Goal: Task Accomplishment & Management: Manage account settings

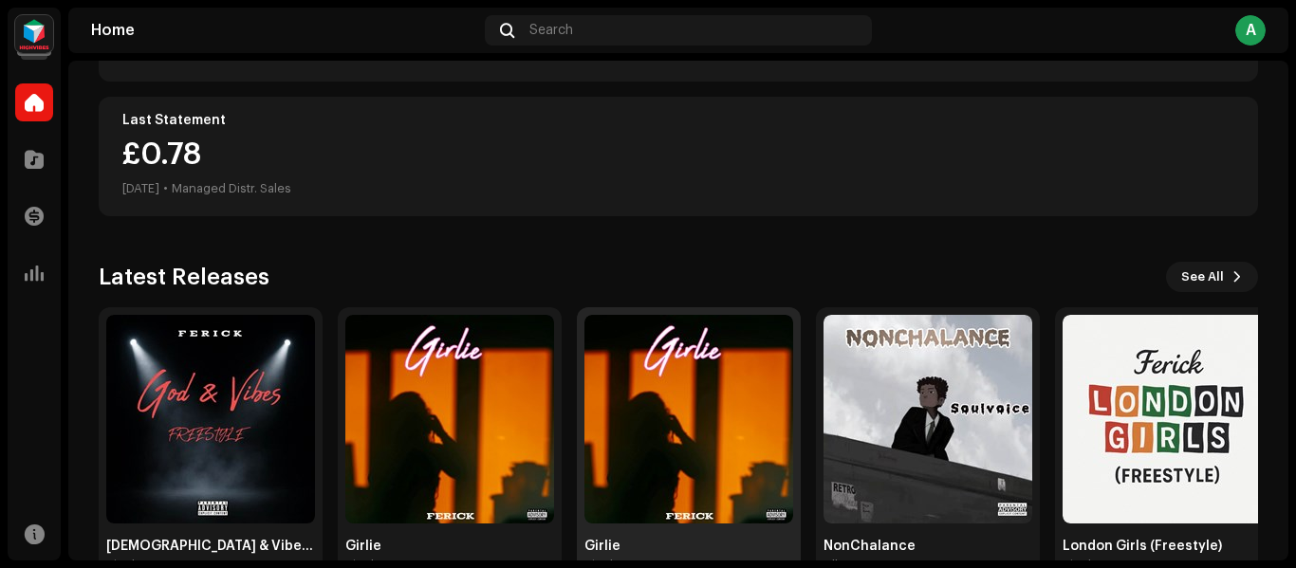
scroll to position [369, 0]
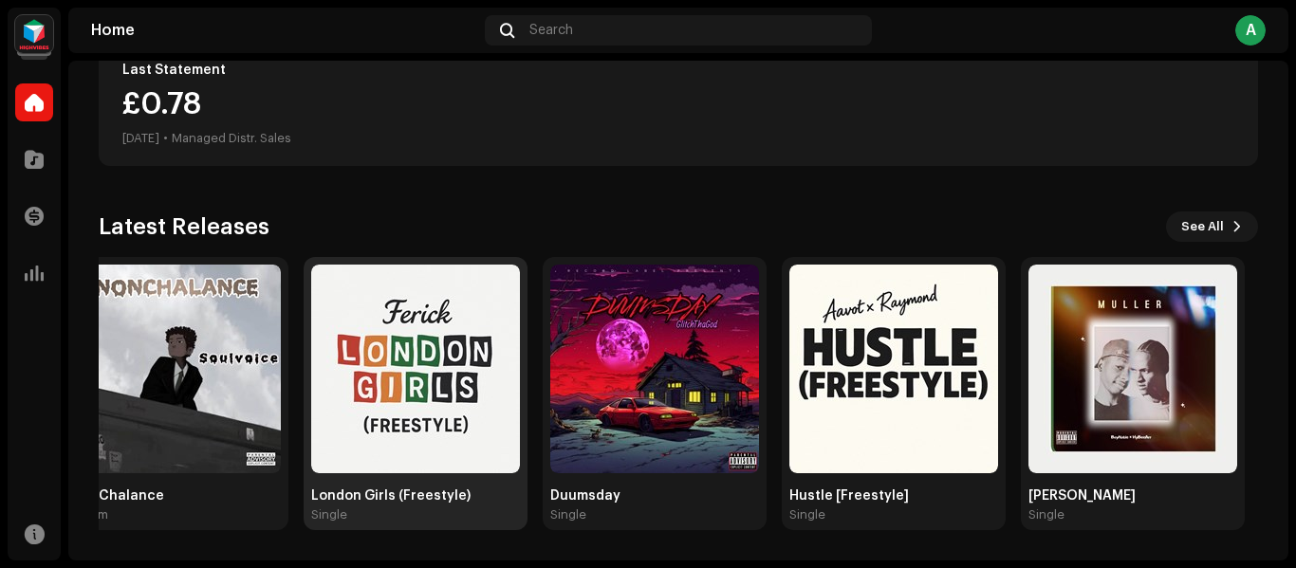
drag, startPoint x: 1224, startPoint y: 345, endPoint x: 465, endPoint y: 322, distance: 759.2
click at [456, 324] on img at bounding box center [415, 369] width 209 height 209
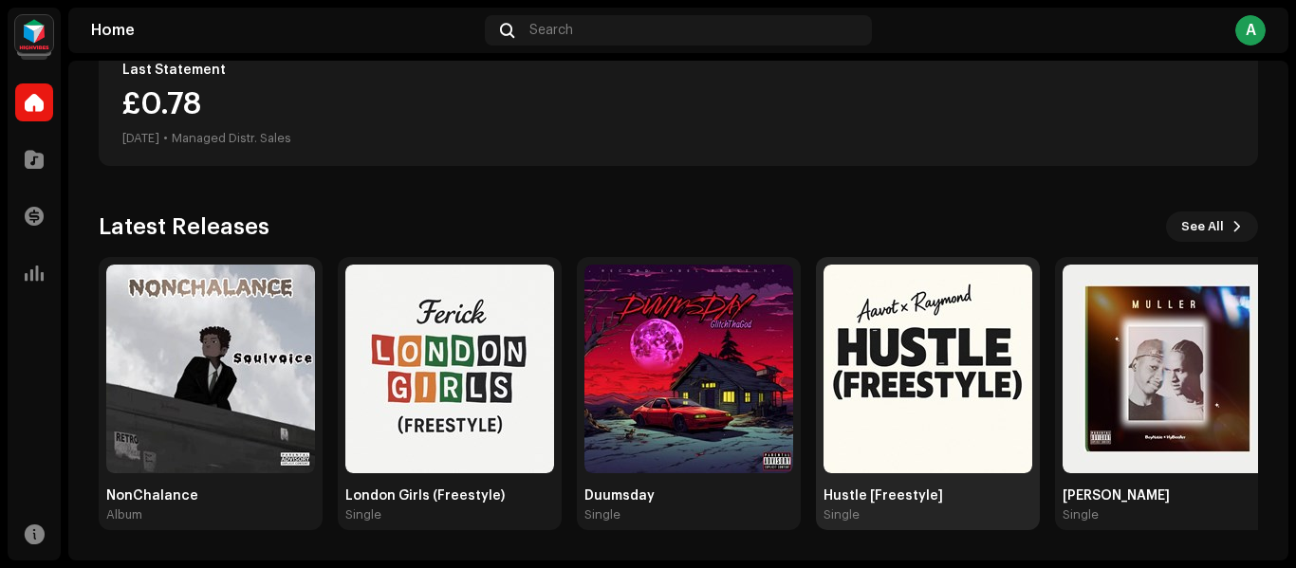
click at [889, 497] on div "Hustle [Freestyle]" at bounding box center [927, 496] width 209 height 15
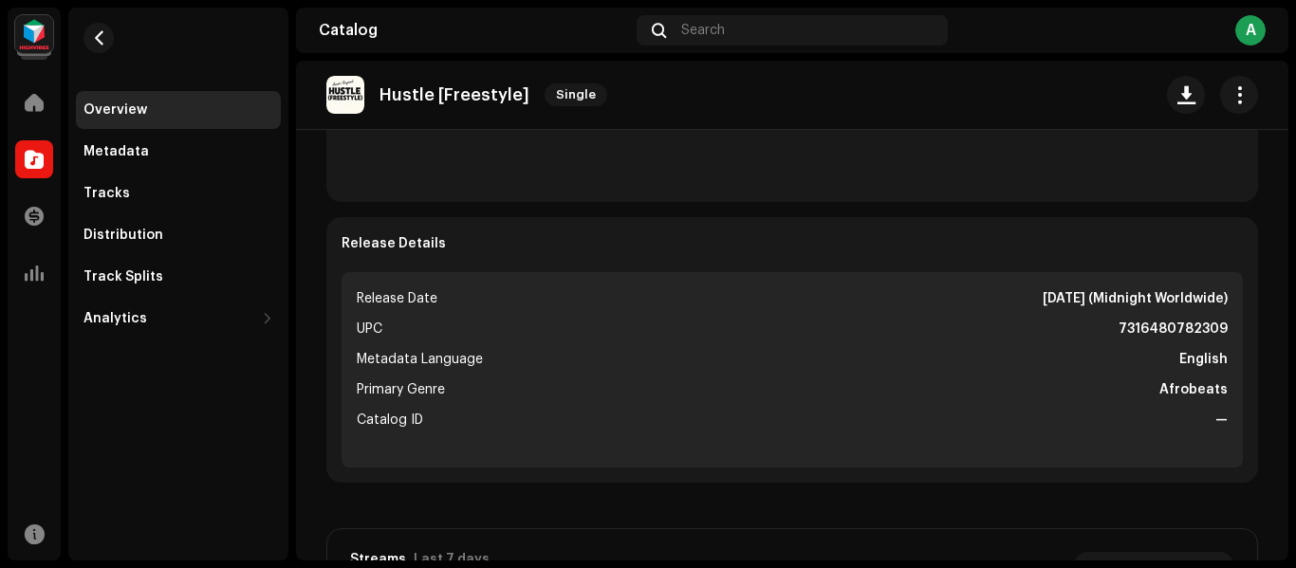
scroll to position [664, 0]
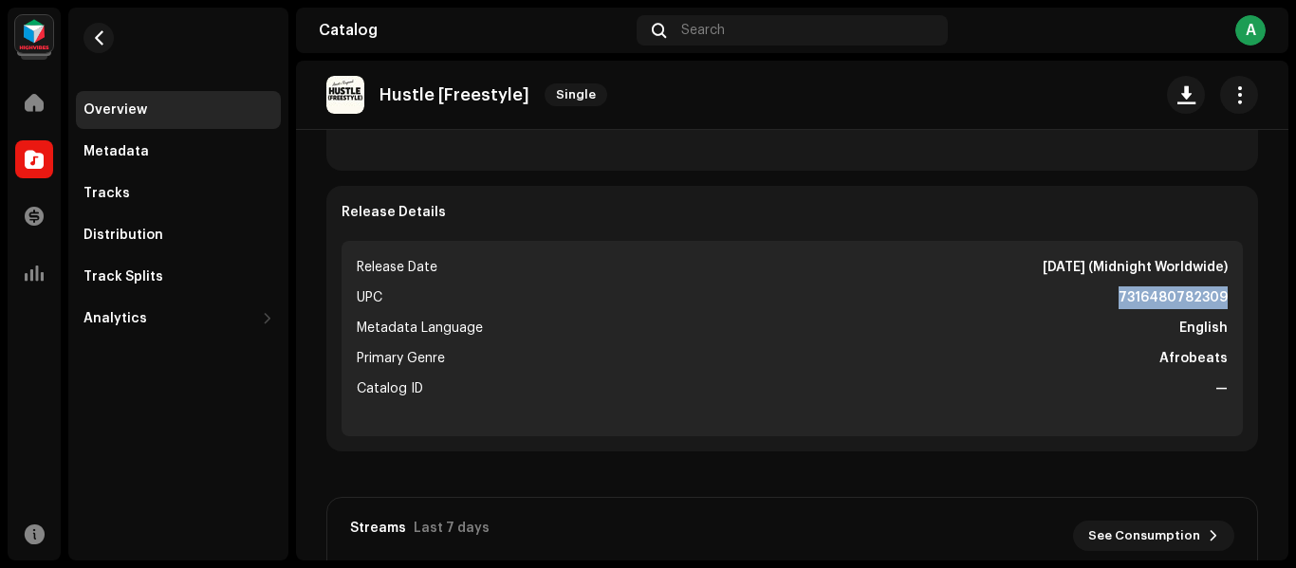
drag, startPoint x: 1113, startPoint y: 297, endPoint x: 1220, endPoint y: 296, distance: 107.2
click at [1220, 296] on ul "Release Date [DATE] (Midnight Worldwide) UPC 7316480782309 Metadata Language En…" at bounding box center [791, 338] width 901 height 195
copy strong "7316480782309"
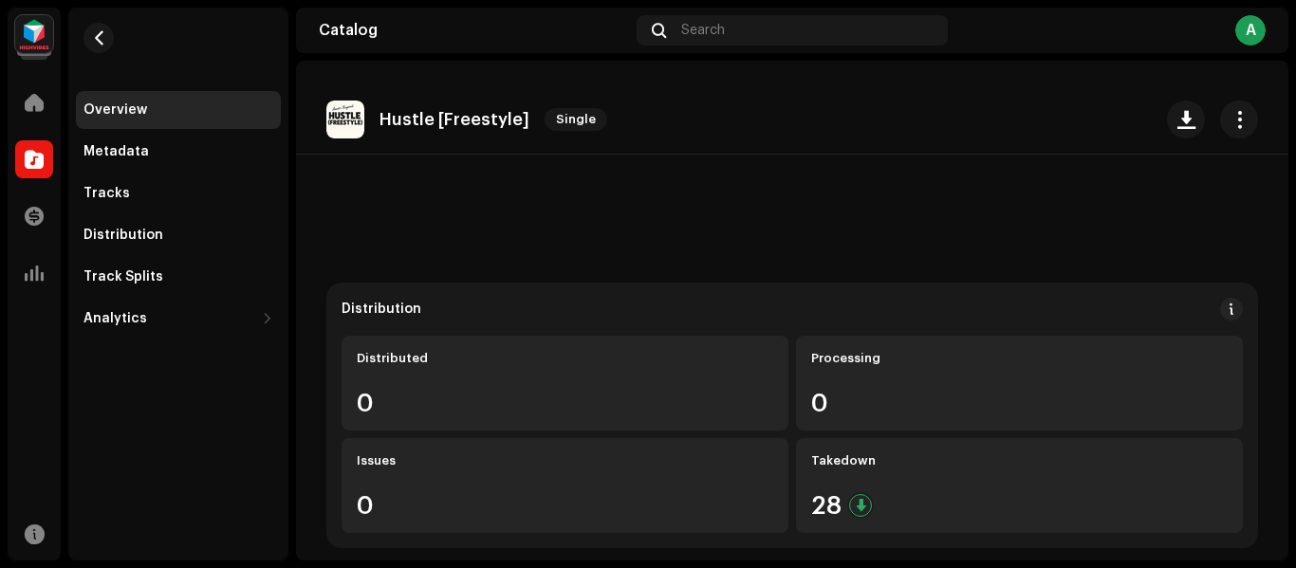
scroll to position [0, 0]
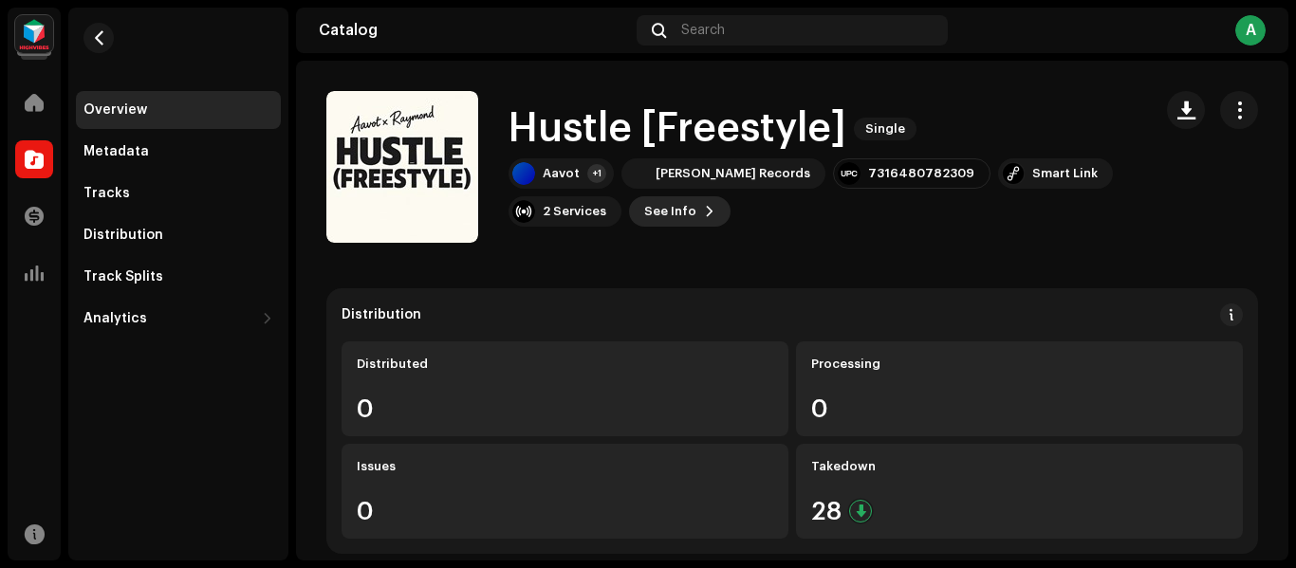
click at [659, 214] on span "See Info" at bounding box center [670, 212] width 52 height 38
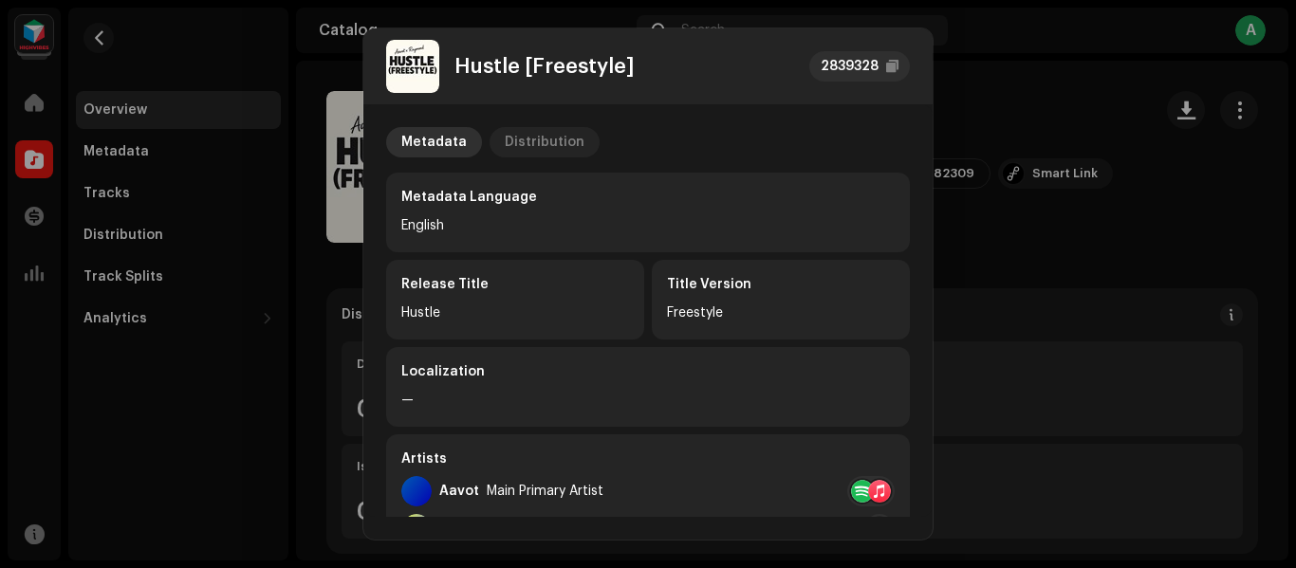
click at [544, 133] on div "Distribution" at bounding box center [545, 142] width 80 height 30
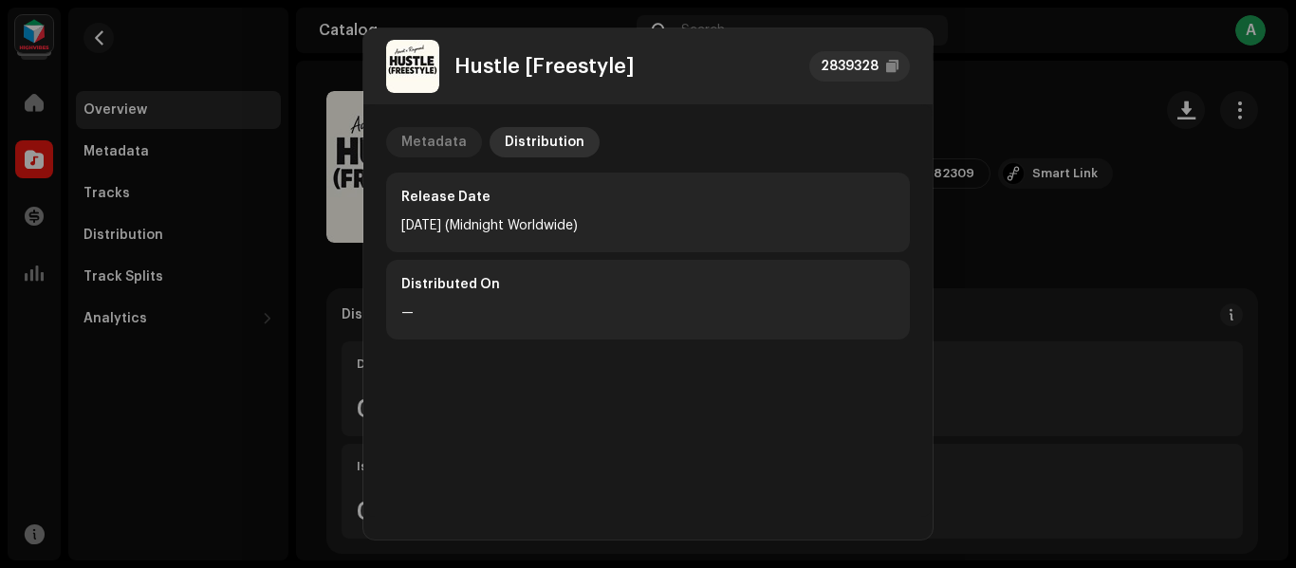
click at [449, 148] on div "Metadata" at bounding box center [433, 142] width 65 height 30
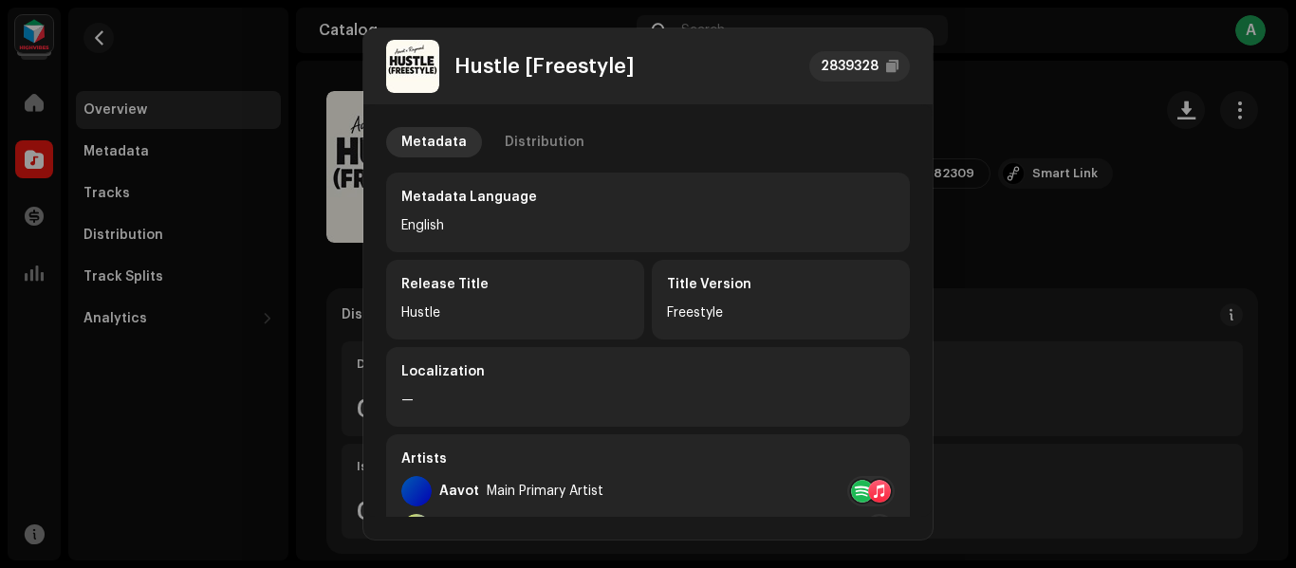
drag, startPoint x: 738, startPoint y: 304, endPoint x: 711, endPoint y: 303, distance: 26.6
click at [722, 304] on div "Freestyle" at bounding box center [781, 313] width 228 height 23
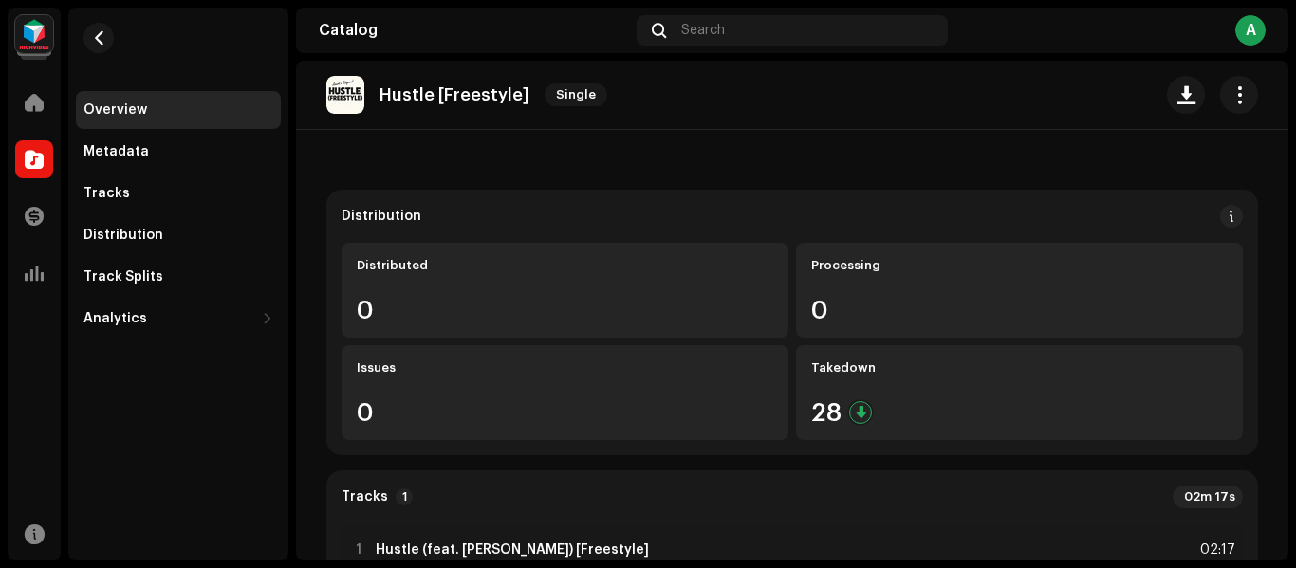
scroll to position [95, 0]
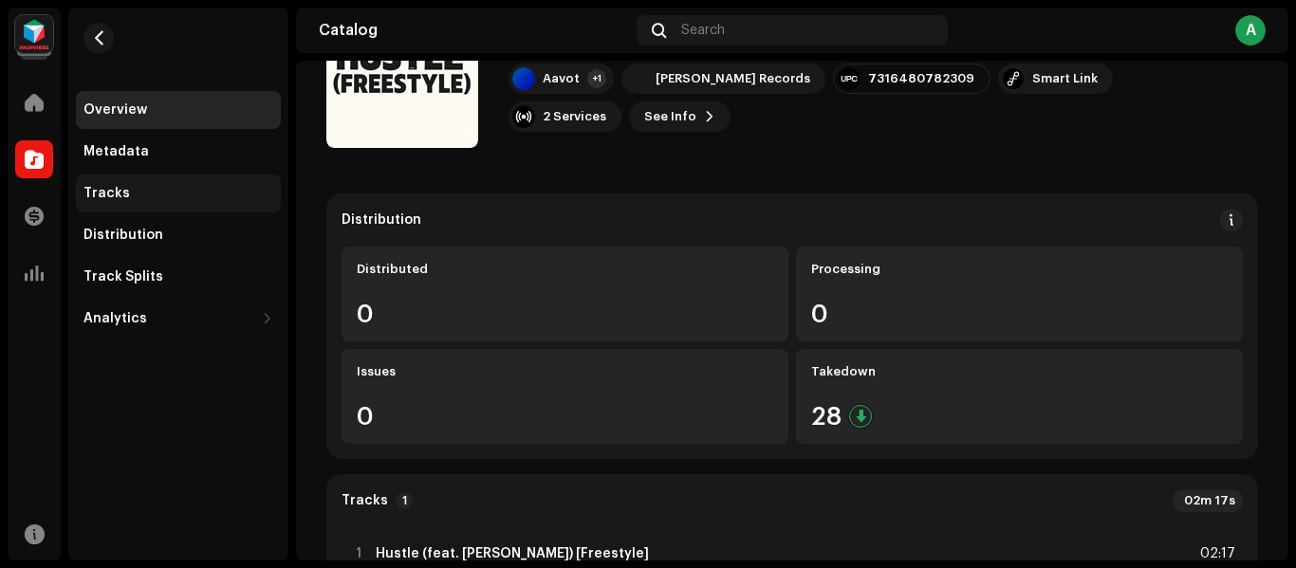
click at [264, 205] on div "Tracks" at bounding box center [178, 194] width 205 height 38
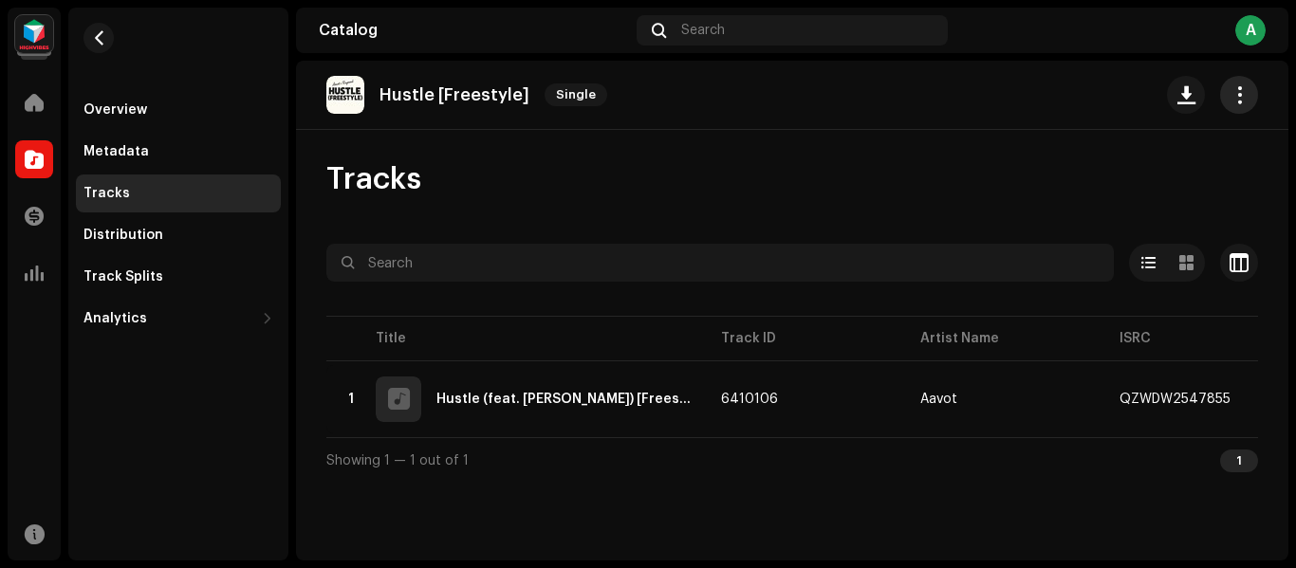
click at [1244, 100] on span "button" at bounding box center [1239, 94] width 18 height 15
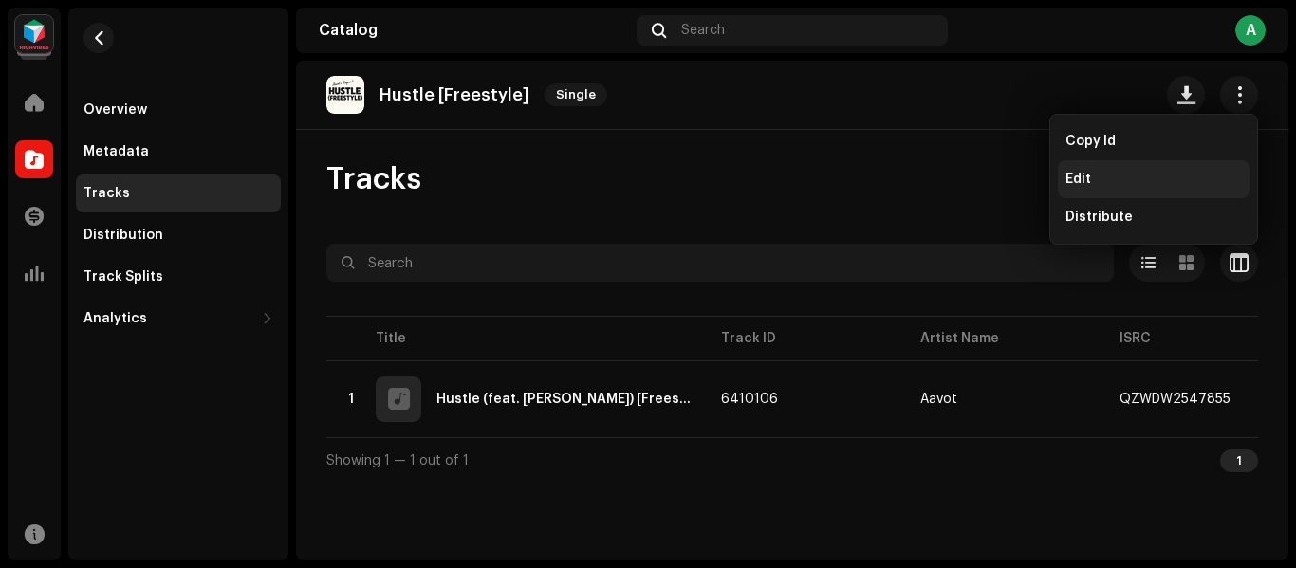
click at [1160, 184] on div "Edit" at bounding box center [1153, 179] width 176 height 15
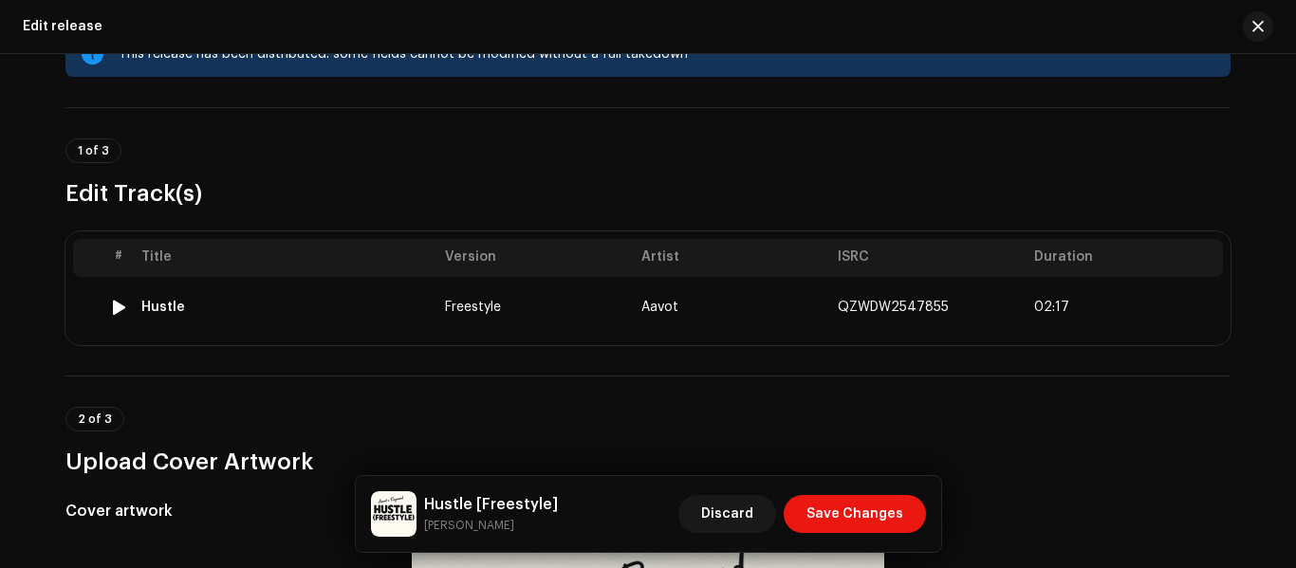
scroll to position [95, 0]
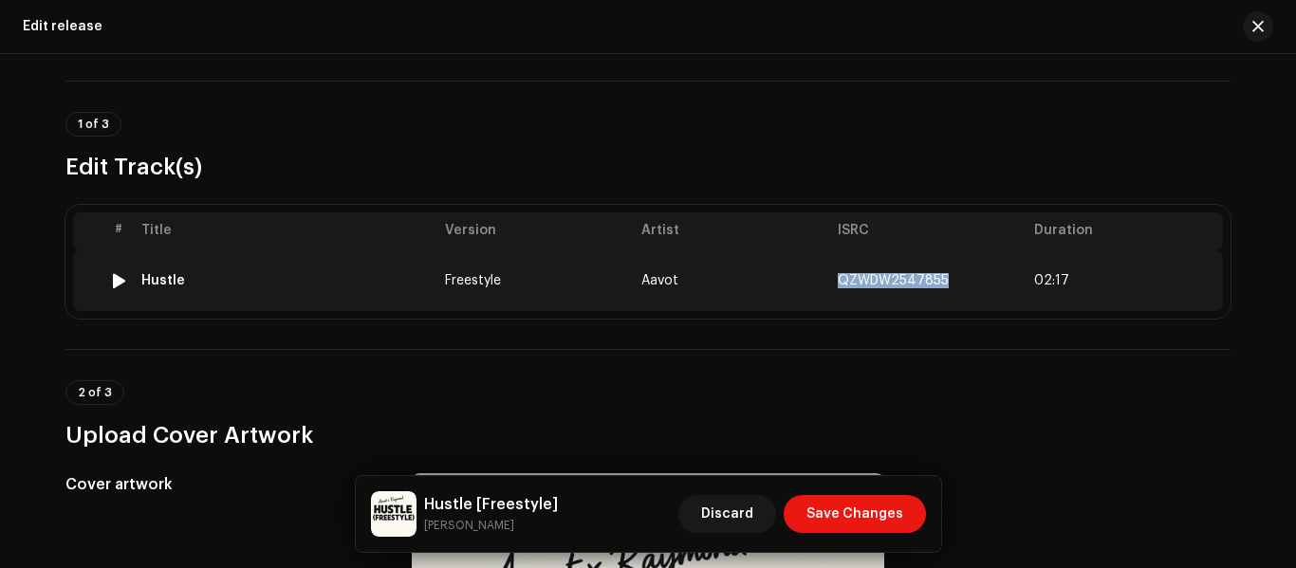
drag, startPoint x: 832, startPoint y: 279, endPoint x: 946, endPoint y: 285, distance: 114.0
click at [946, 285] on td "QZWDW2547855" at bounding box center [928, 280] width 196 height 61
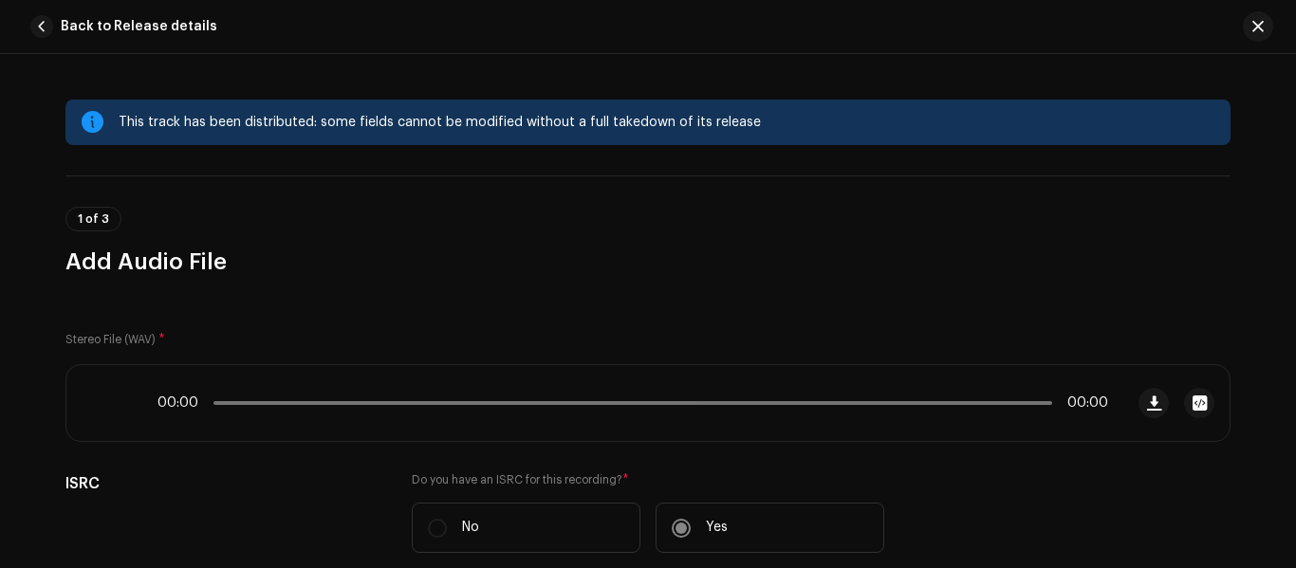
drag, startPoint x: 946, startPoint y: 285, endPoint x: 921, endPoint y: 282, distance: 24.8
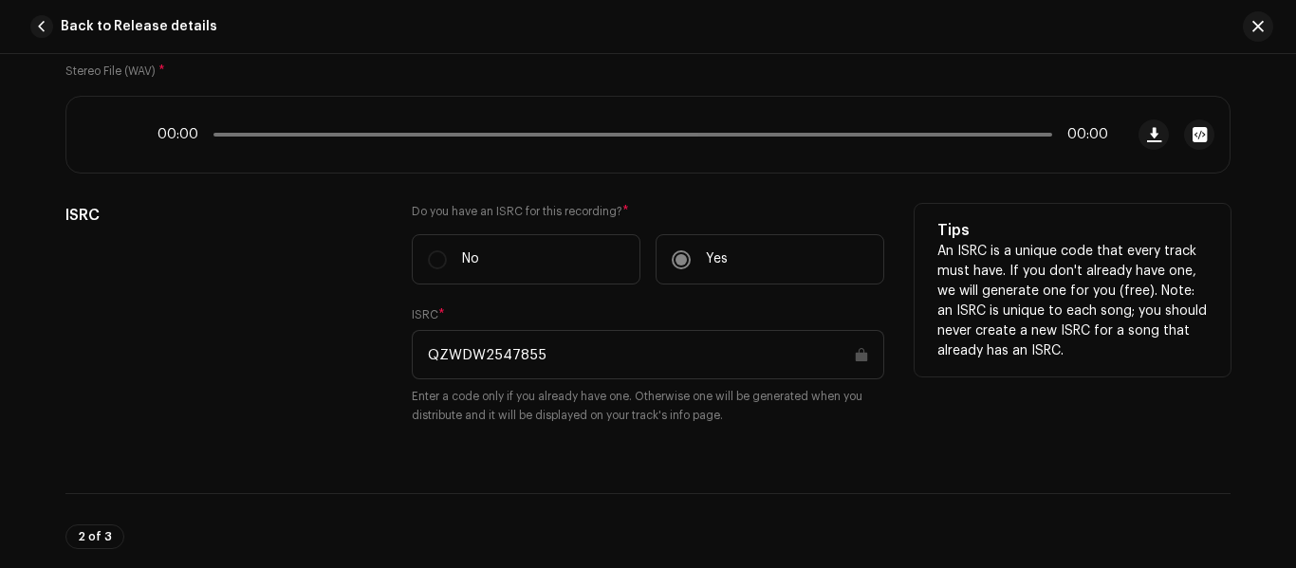
scroll to position [285, 0]
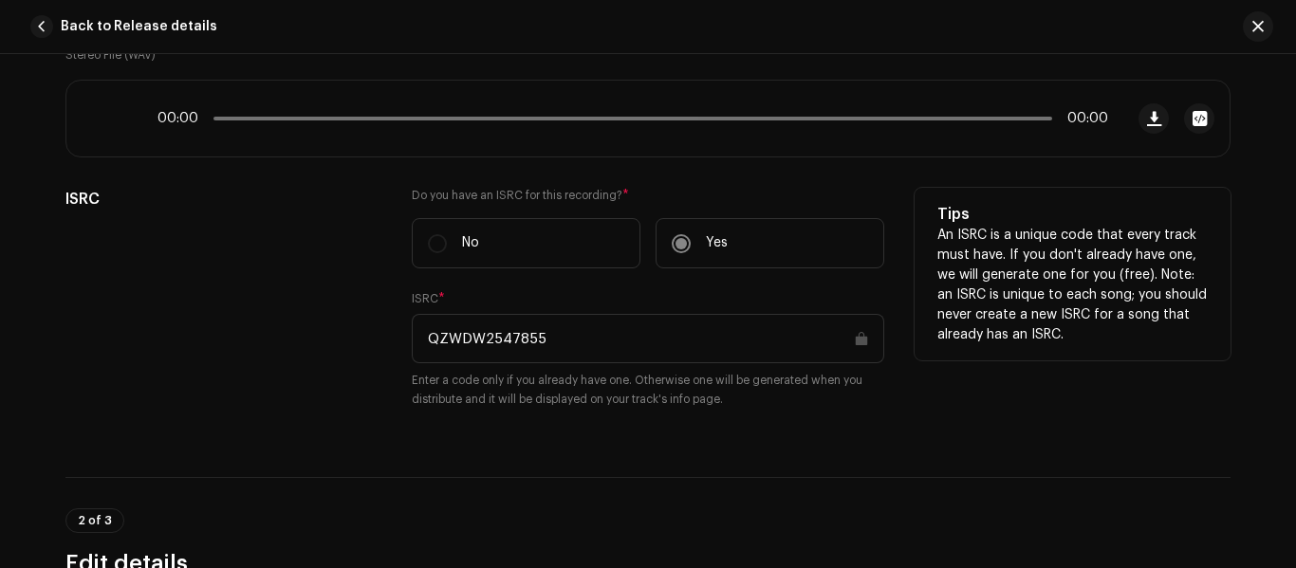
drag, startPoint x: 551, startPoint y: 332, endPoint x: 418, endPoint y: 330, distance: 132.8
click at [418, 330] on input "QZWDW2547855" at bounding box center [648, 338] width 472 height 49
